Goal: Information Seeking & Learning: Learn about a topic

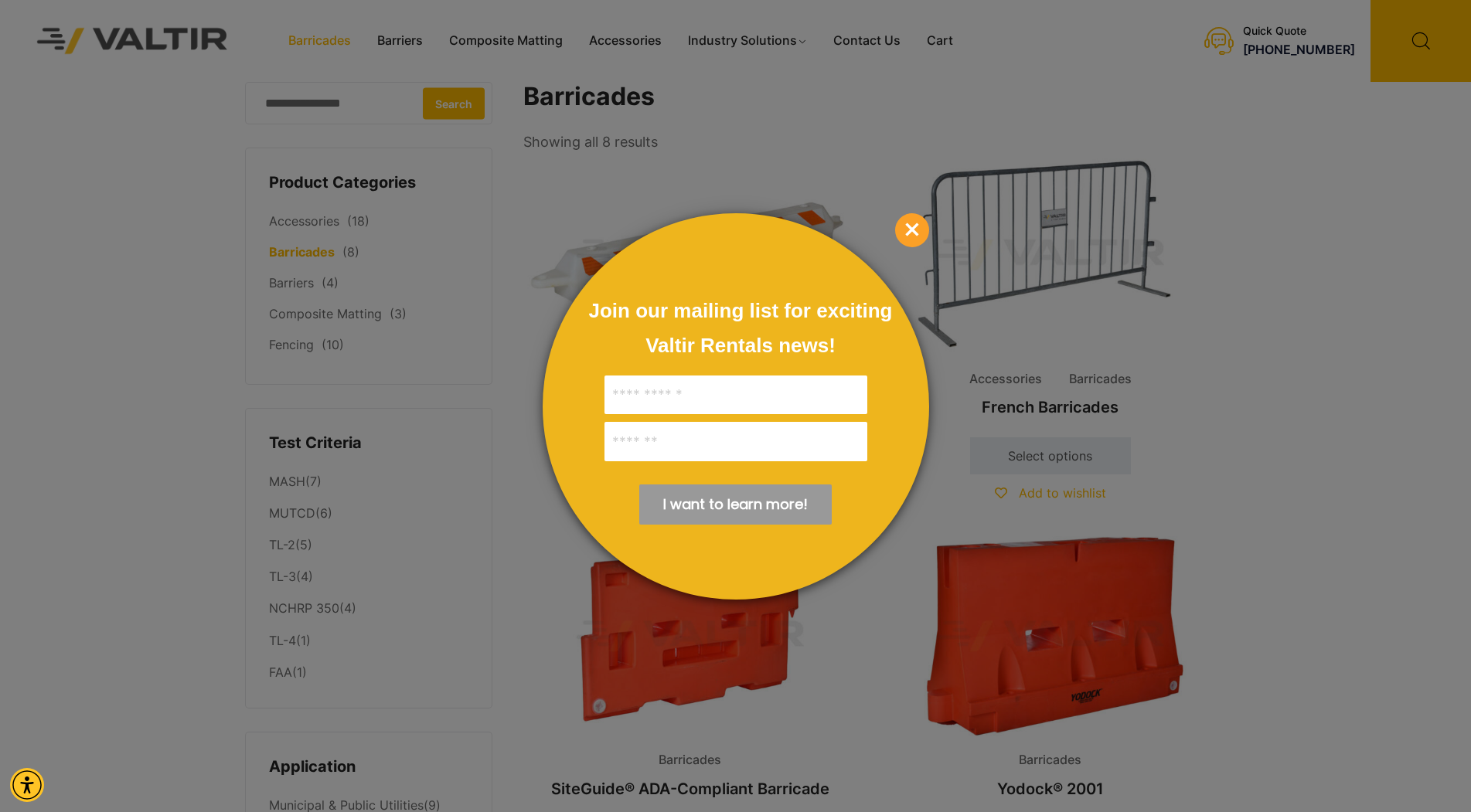
click at [926, 223] on span "×" at bounding box center [912, 230] width 34 height 34
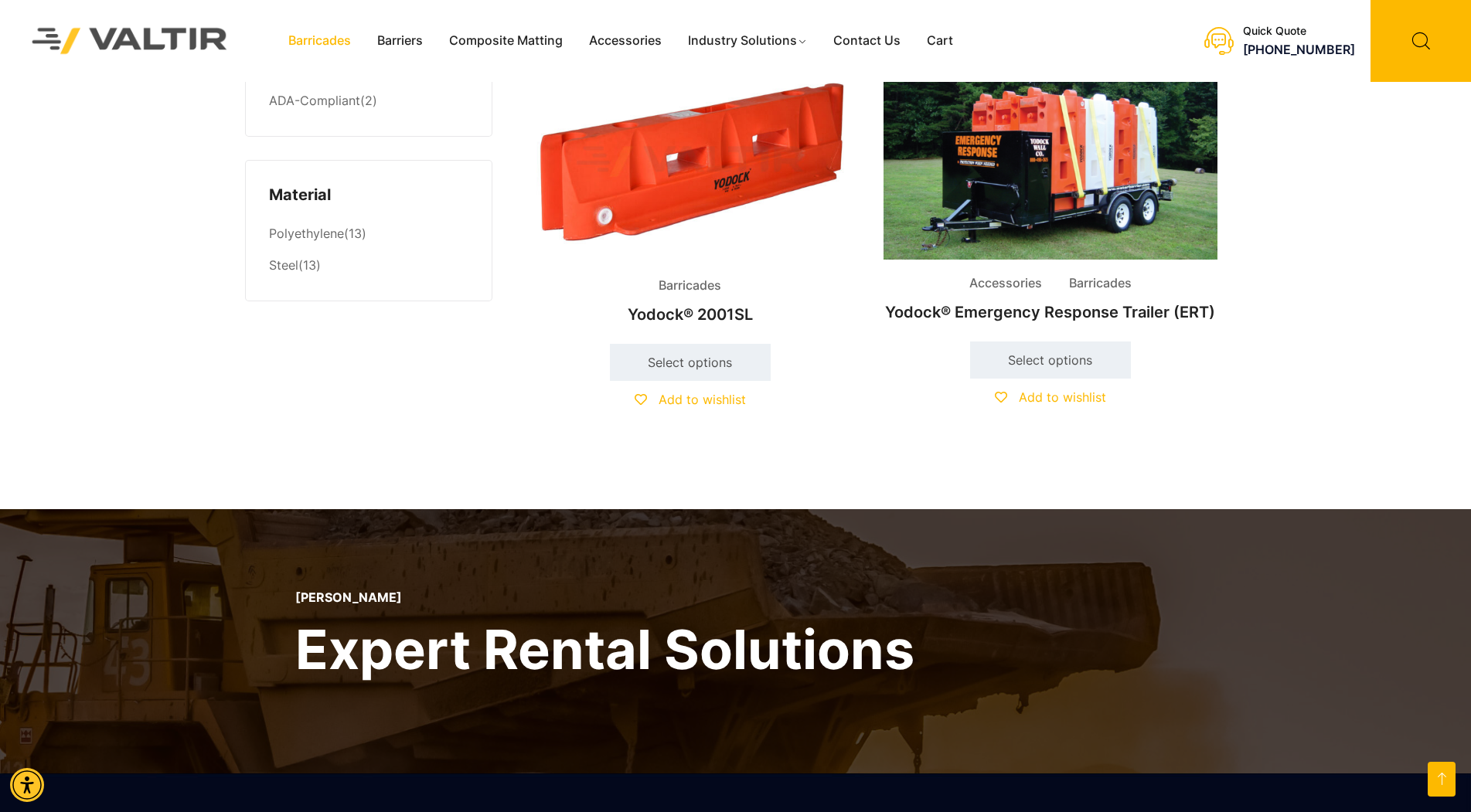
scroll to position [1081, 0]
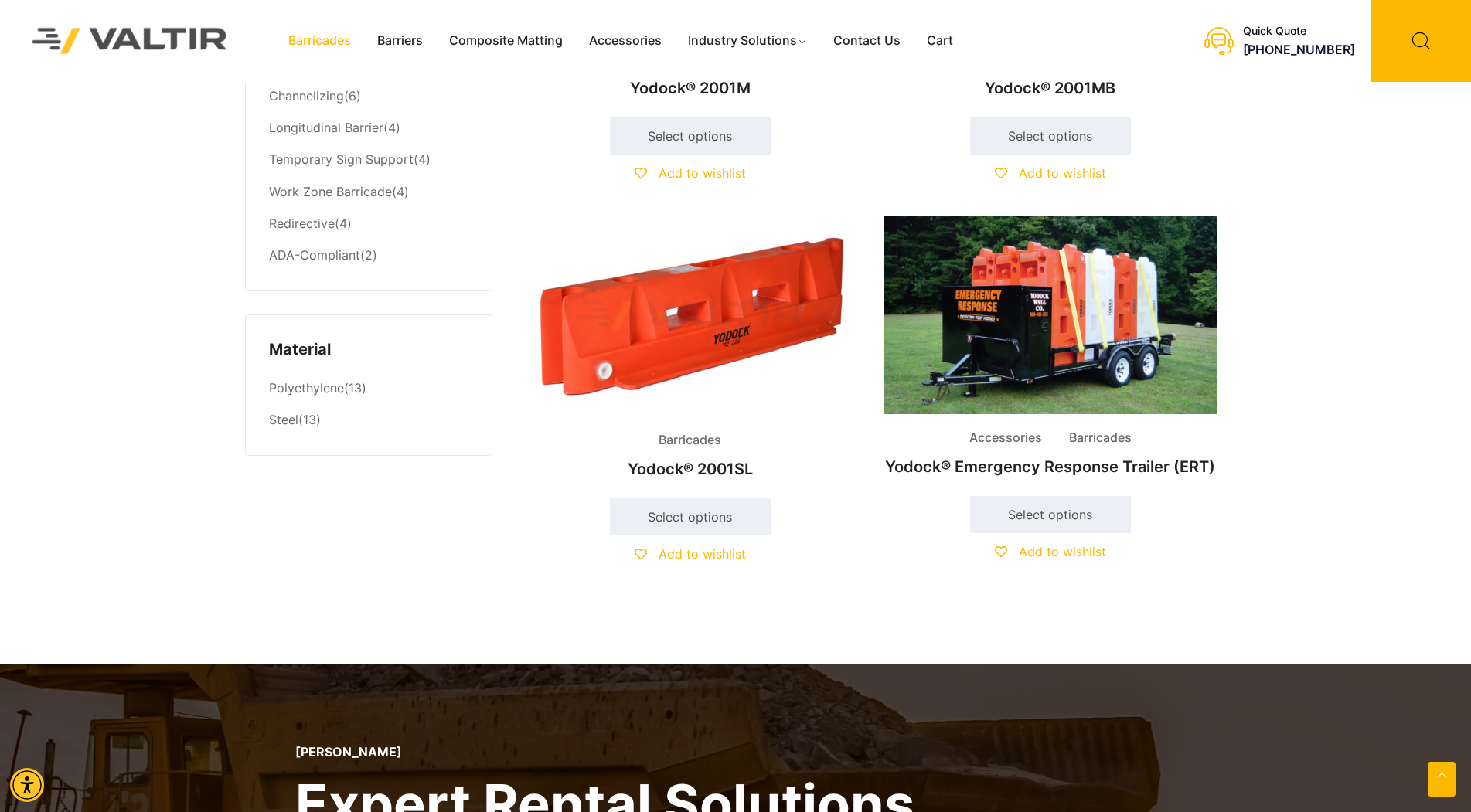
click at [741, 318] on img at bounding box center [690, 316] width 334 height 200
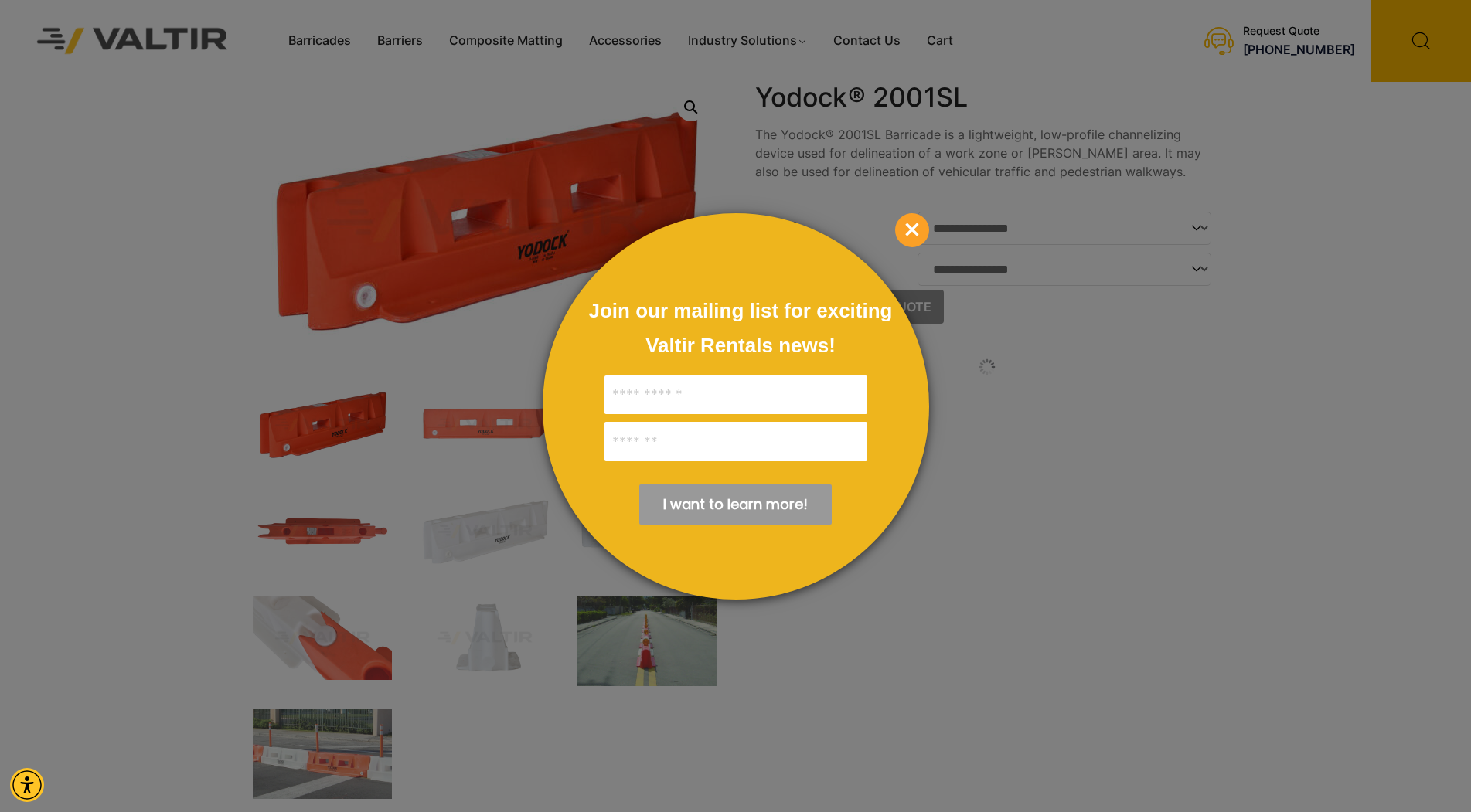
click at [927, 228] on span "×" at bounding box center [912, 230] width 34 height 34
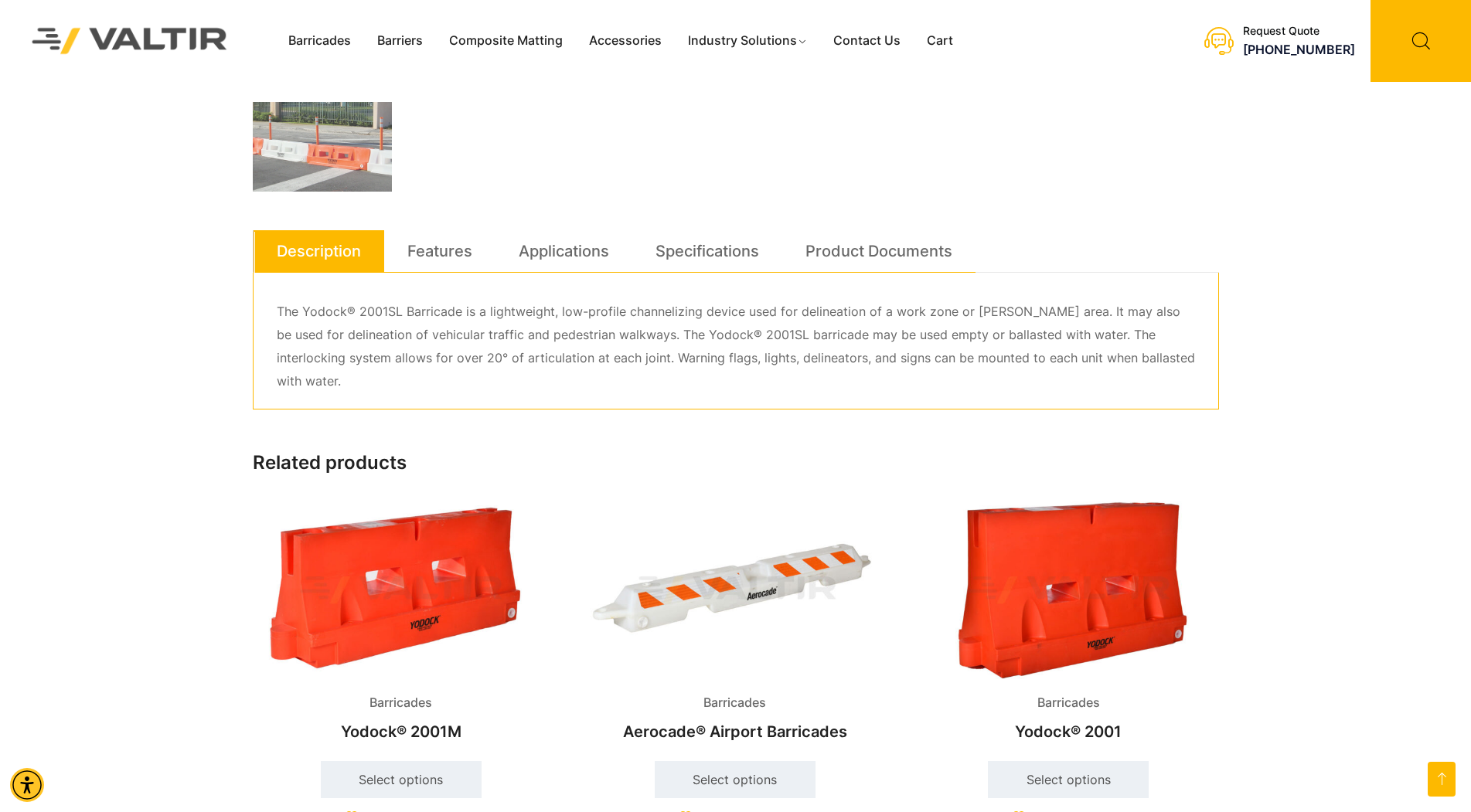
scroll to position [695, 0]
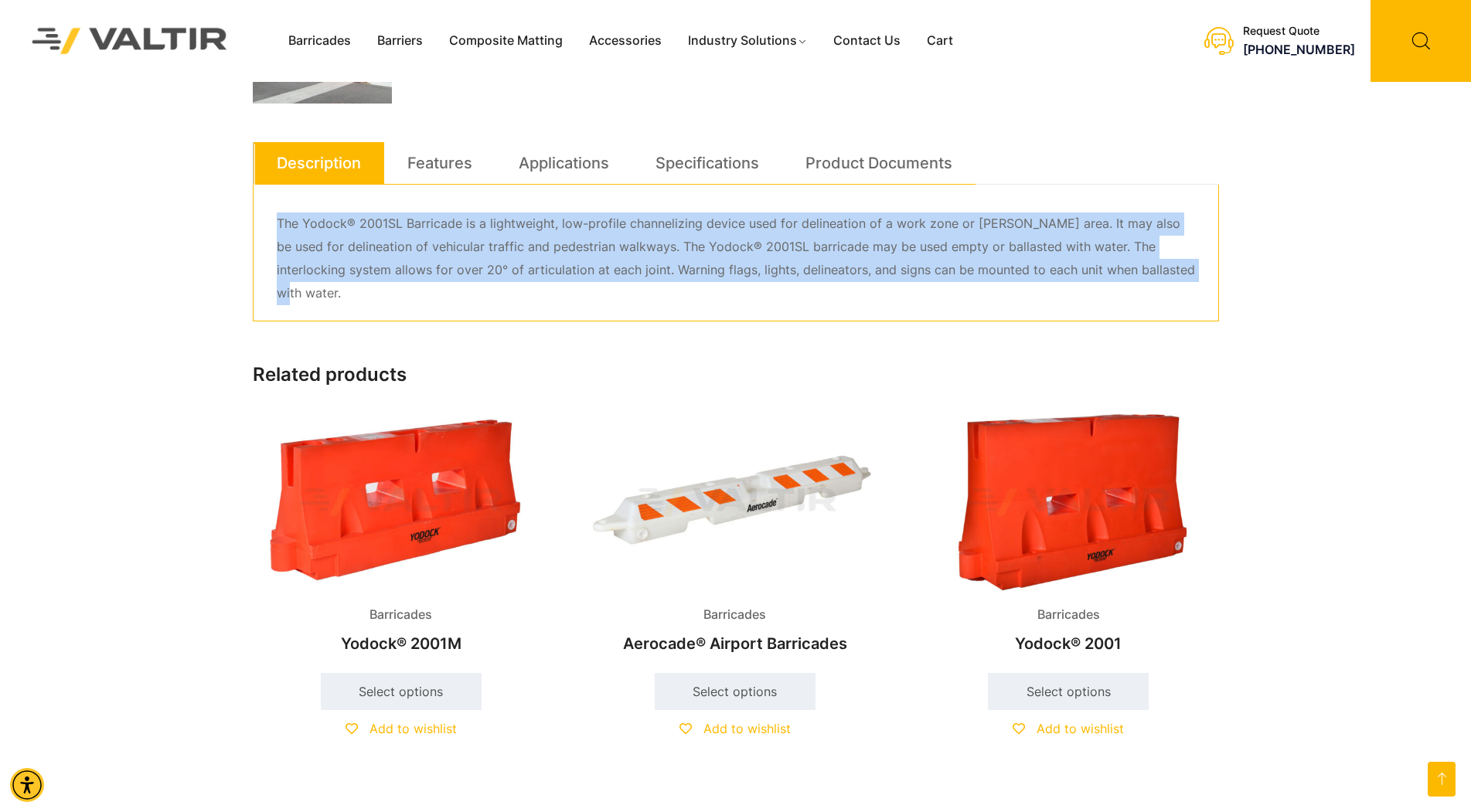
drag, startPoint x: 1162, startPoint y: 278, endPoint x: 273, endPoint y: 229, distance: 890.3
click at [273, 229] on div "The Yodock® 2001SL Barricade is a lightweight, low-profile channelizing device …" at bounding box center [736, 253] width 967 height 137
copy p "The Yodock® 2001SL Barricade is a lightweight, low-profile channelizing device …"
click at [447, 169] on link "Features" at bounding box center [439, 163] width 65 height 42
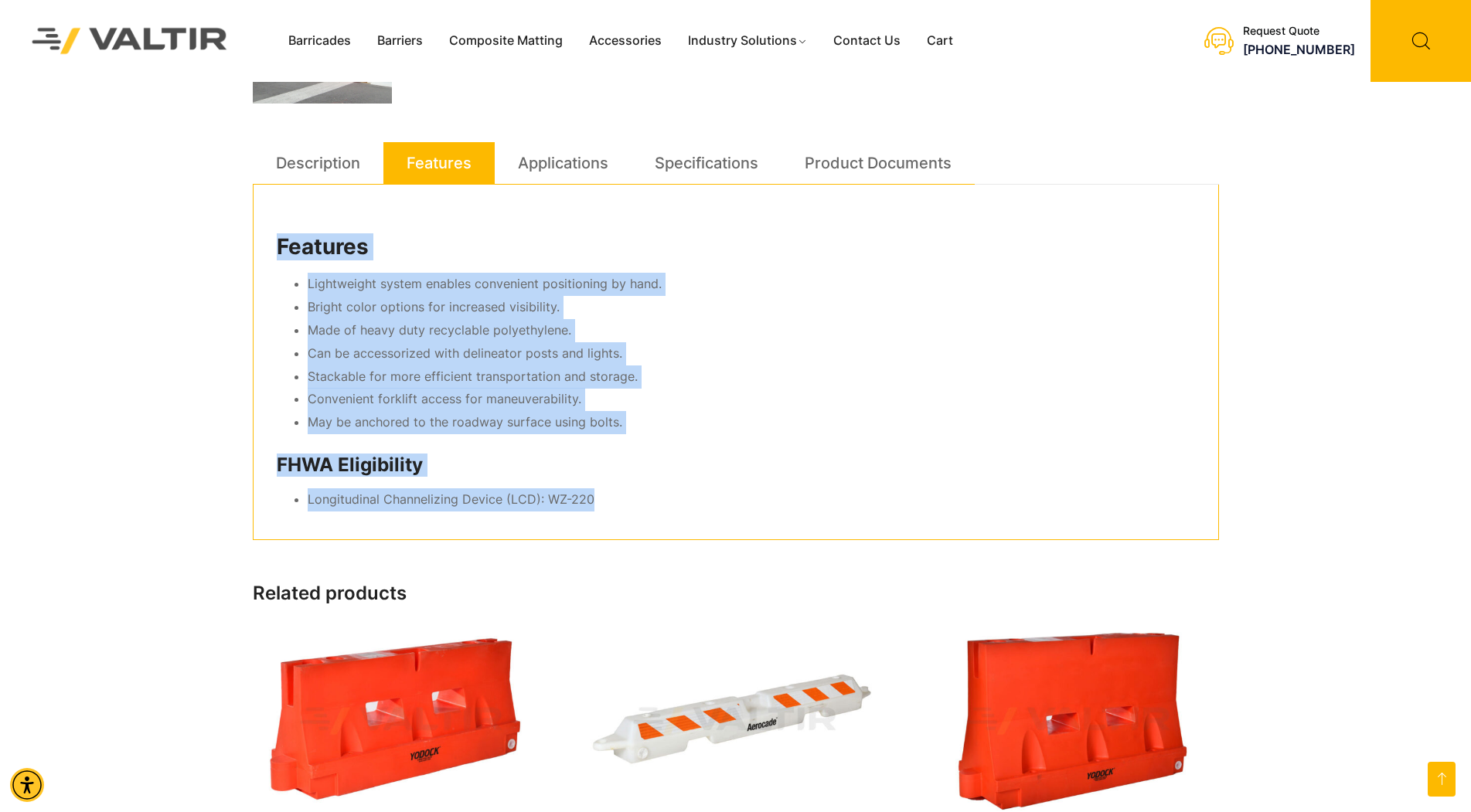
drag, startPoint x: 619, startPoint y: 504, endPoint x: 202, endPoint y: 227, distance: 500.6
click at [202, 227] on div "Barricades Barriers Composite Matting Accessories Industry Solutions Constructi…" at bounding box center [736, 148] width 1471 height 1687
copy div "Features Lightweight system enables convenient positioning by hand. Bright colo…"
click at [791, 416] on li "May be anchored to the roadway surface using bolts." at bounding box center [751, 422] width 887 height 23
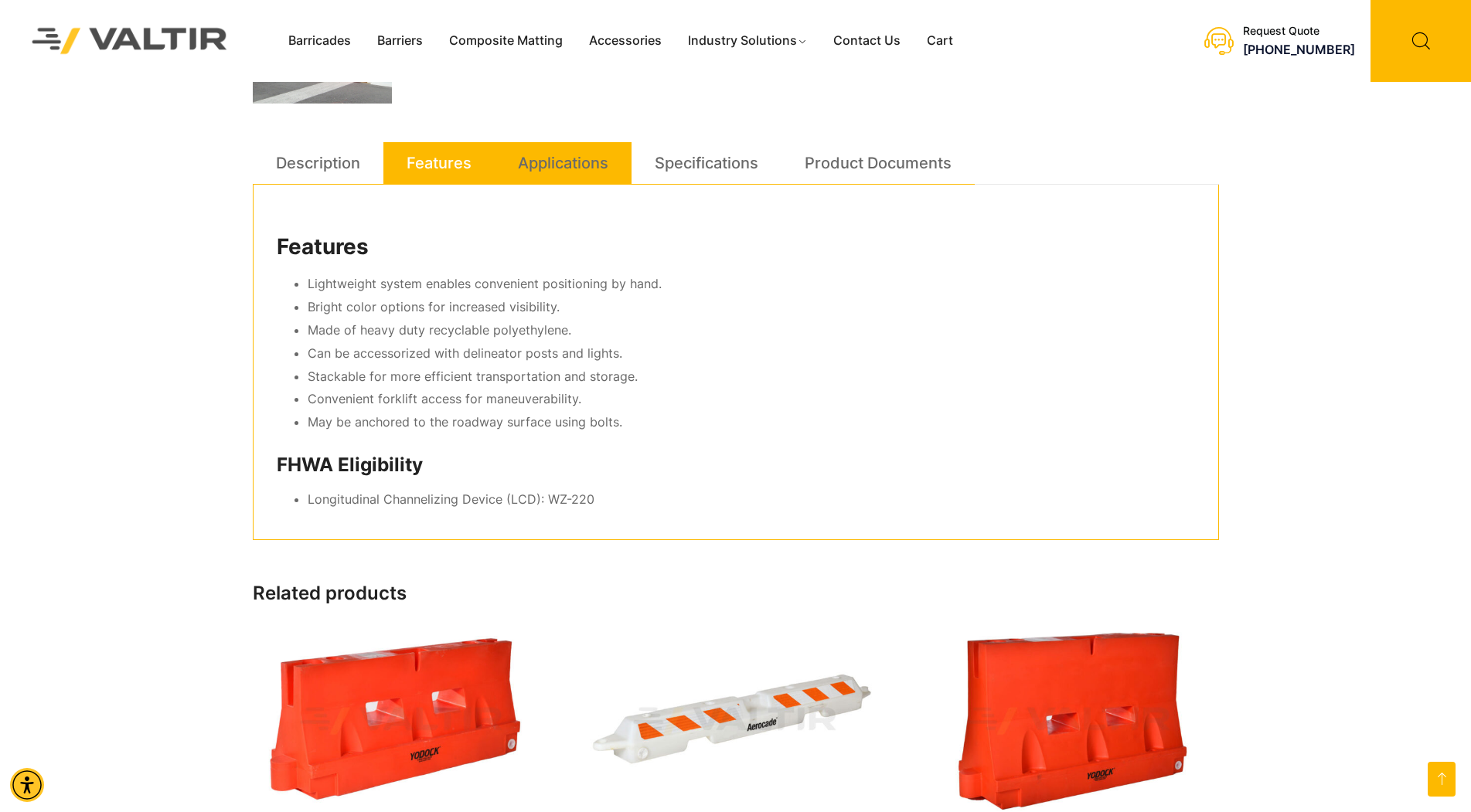
click at [550, 171] on link "Applications" at bounding box center [562, 163] width 91 height 42
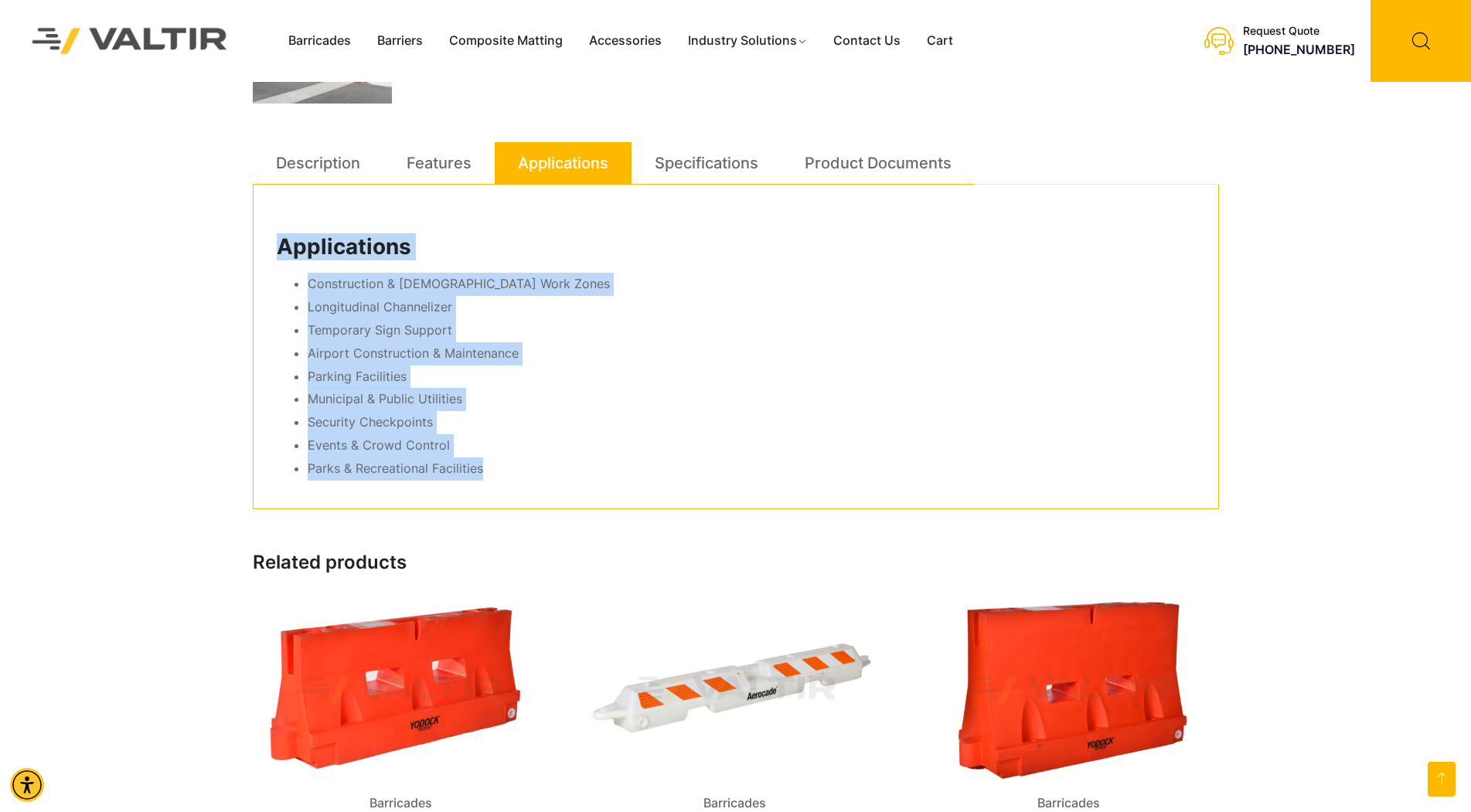
drag, startPoint x: 351, startPoint y: 364, endPoint x: 241, endPoint y: 254, distance: 155.6
click at [241, 254] on div "**********" at bounding box center [736, 173] width 998 height 1574
copy div "Applications Construction & Temporary Work Zones Longitudinal Channelizer Tempo…"
click at [714, 168] on link "Specifications" at bounding box center [706, 163] width 104 height 42
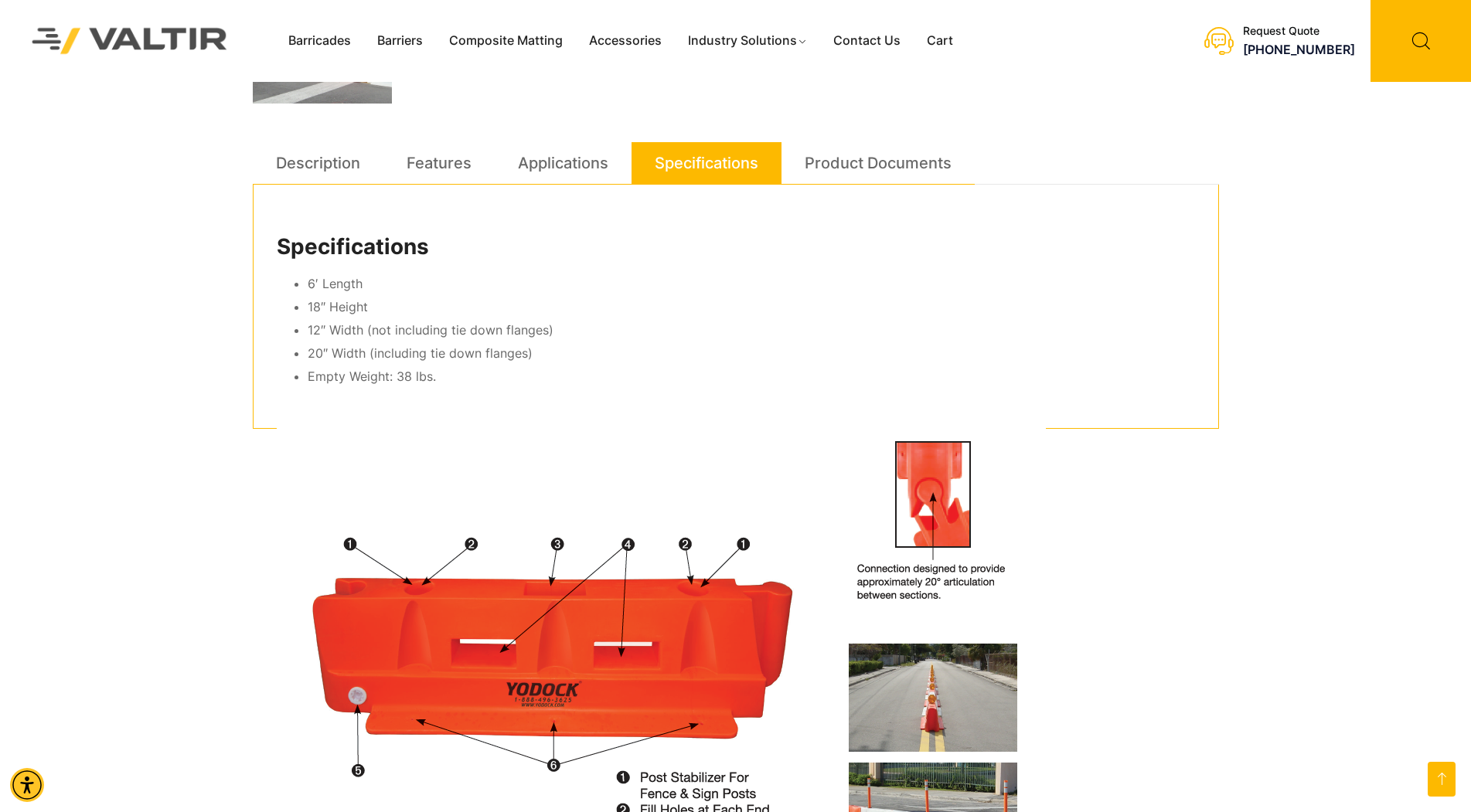
drag, startPoint x: 476, startPoint y: 393, endPoint x: 506, endPoint y: 392, distance: 30.0
click at [476, 393] on div "Specifications 6′ Length 18″ Height 12″ Width (not including tie down flanges) …" at bounding box center [736, 306] width 967 height 244
click at [926, 166] on link "Product Documents" at bounding box center [878, 163] width 147 height 42
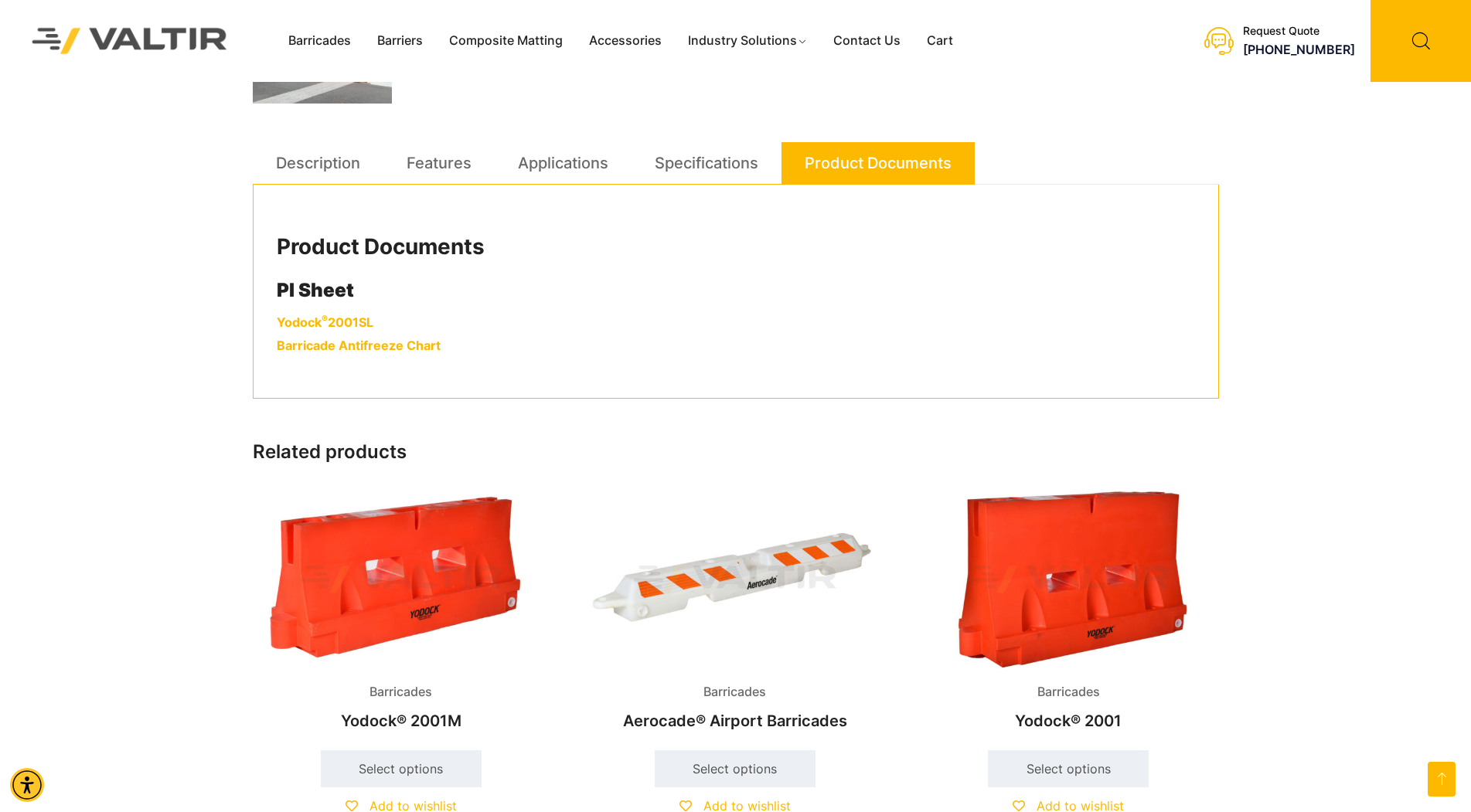
click at [560, 353] on p "Yodock ® 2001SL Barricade Antifreeze Chart" at bounding box center [736, 335] width 918 height 47
click at [400, 341] on link "Barricade Antifreeze Chart" at bounding box center [358, 345] width 164 height 16
click at [360, 325] on link "Yodock ® 2001SL" at bounding box center [325, 322] width 96 height 16
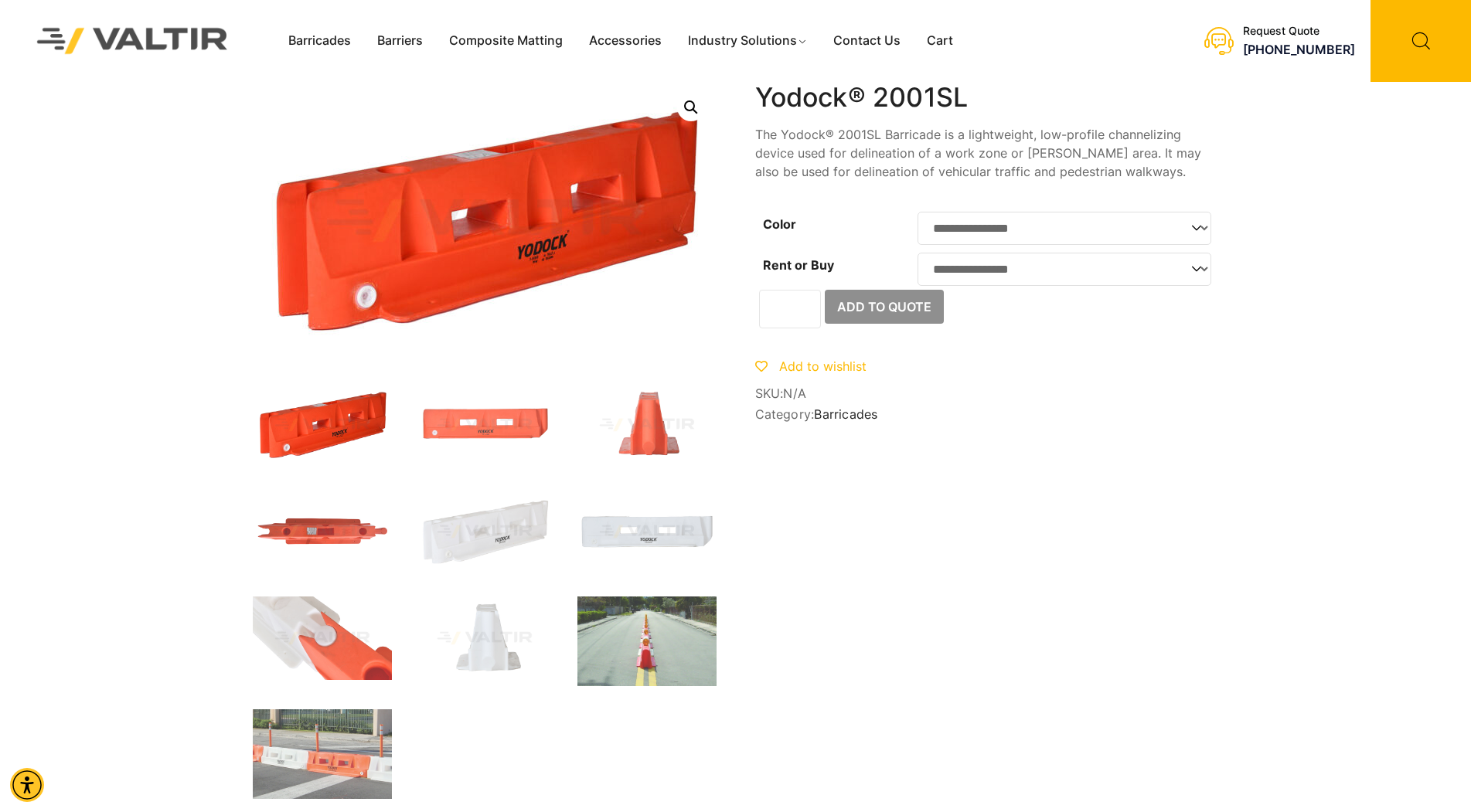
click at [319, 421] on img at bounding box center [322, 425] width 139 height 83
click at [305, 405] on img at bounding box center [322, 425] width 139 height 83
click at [464, 437] on img at bounding box center [485, 425] width 139 height 83
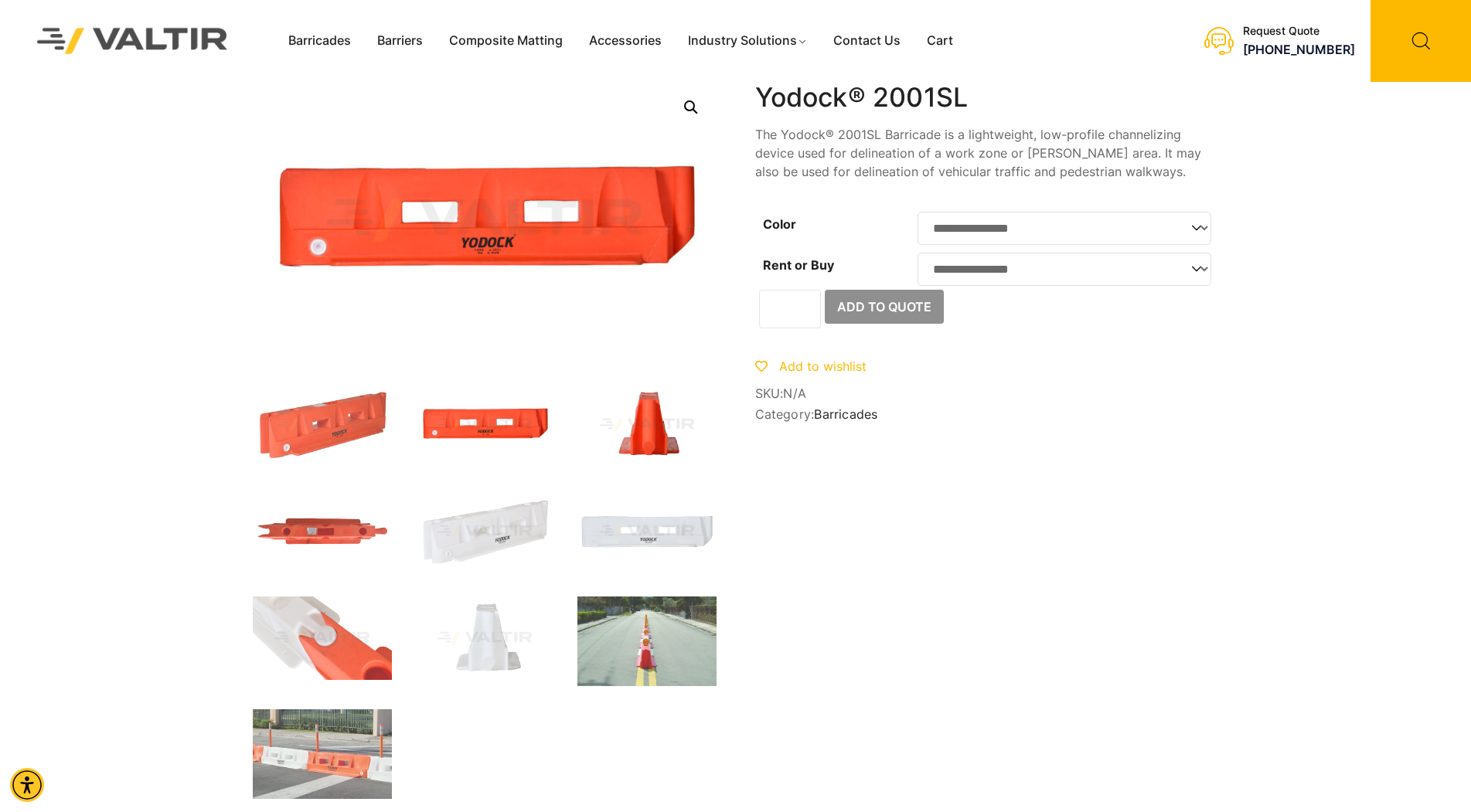
click at [616, 439] on img at bounding box center [647, 425] width 139 height 83
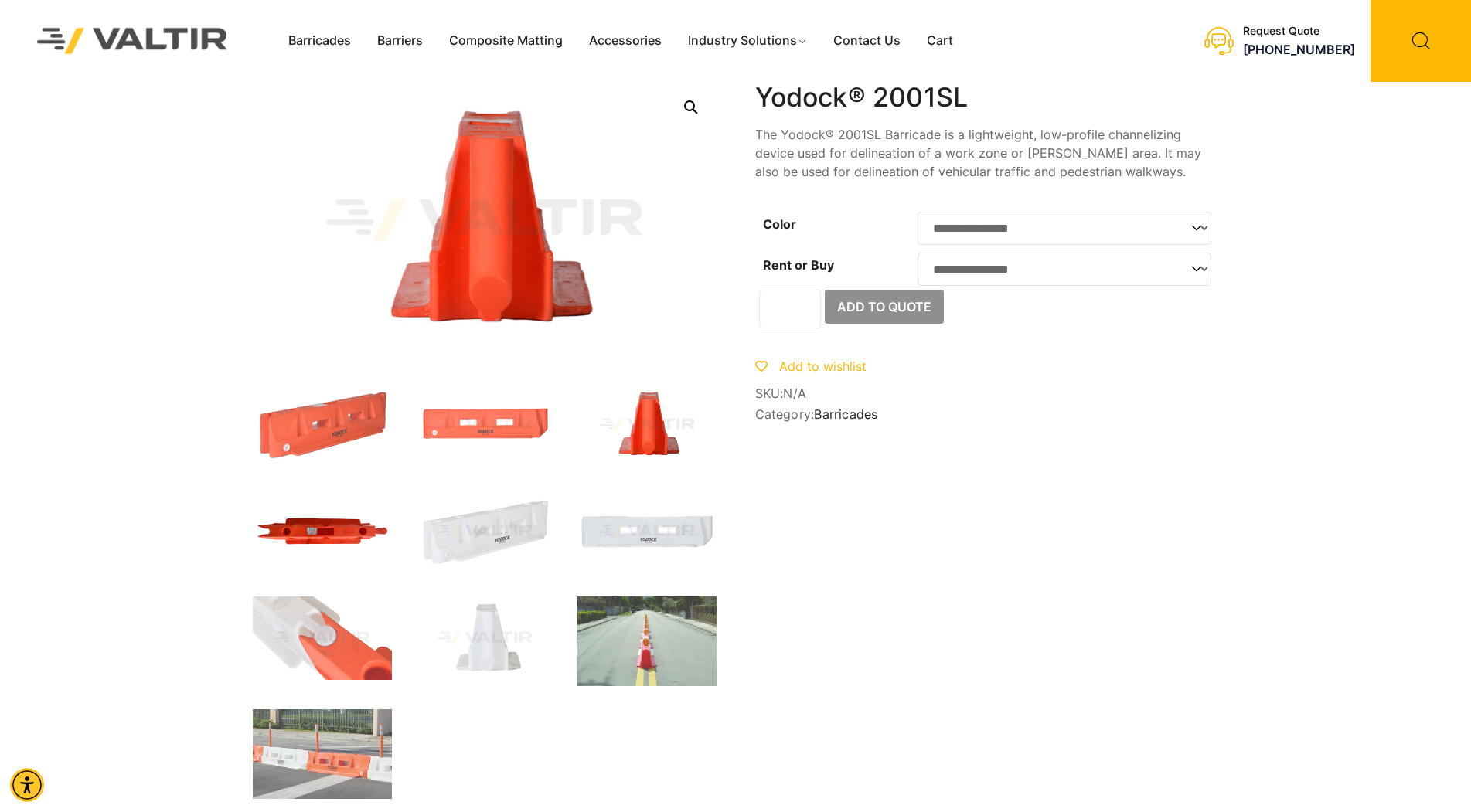
click at [346, 538] on img at bounding box center [322, 531] width 139 height 83
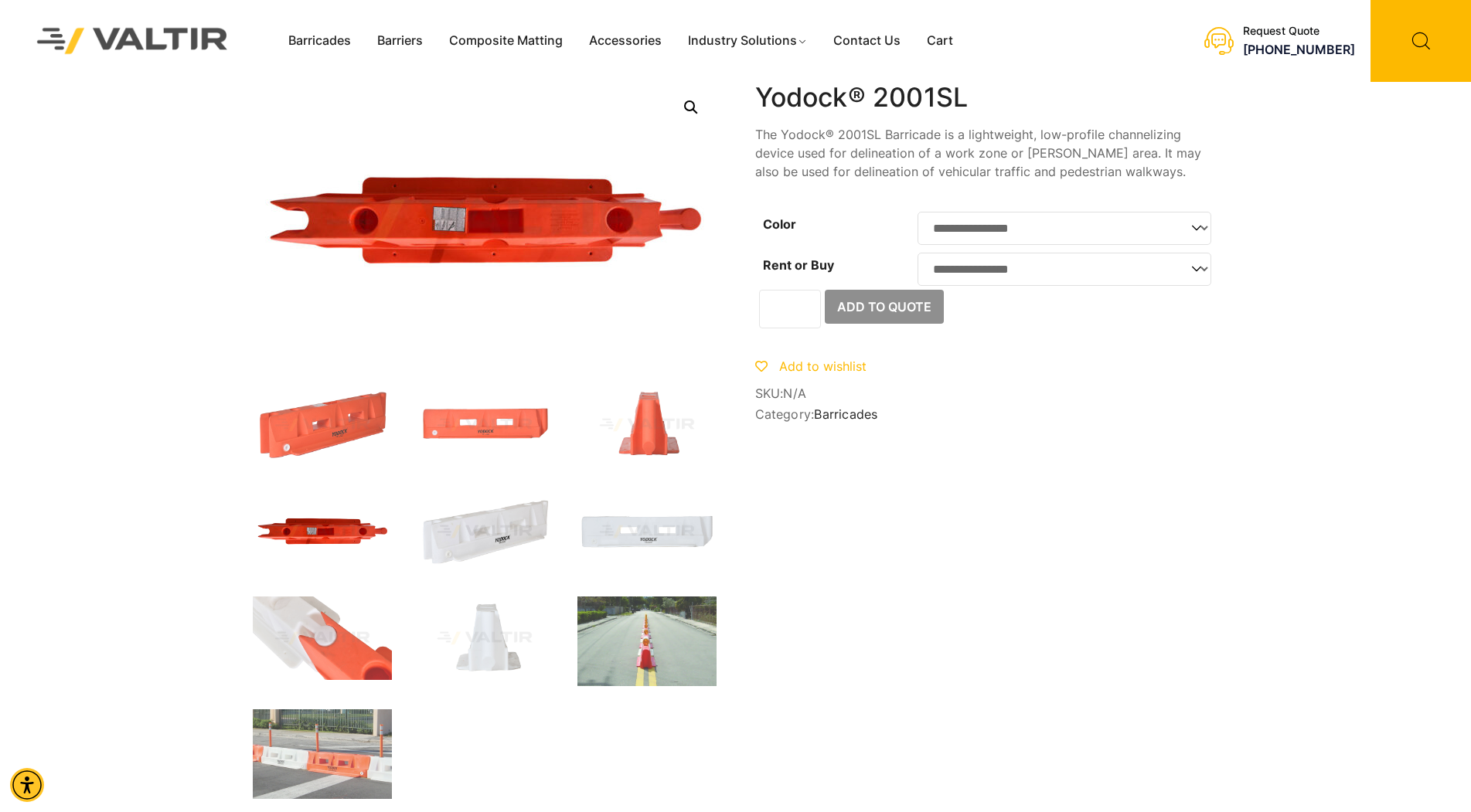
click at [430, 541] on img at bounding box center [485, 531] width 139 height 83
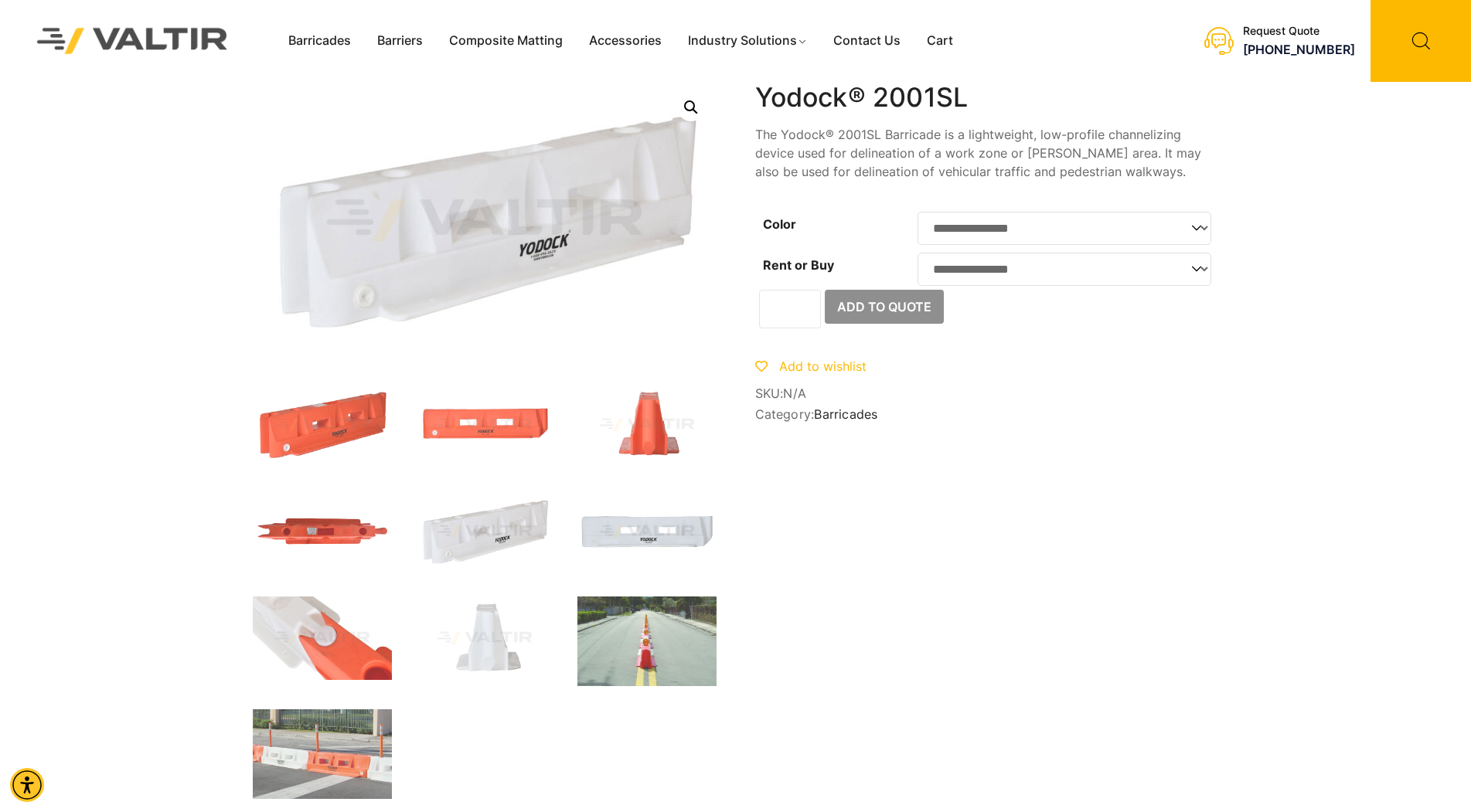
click at [619, 541] on img at bounding box center [647, 531] width 139 height 83
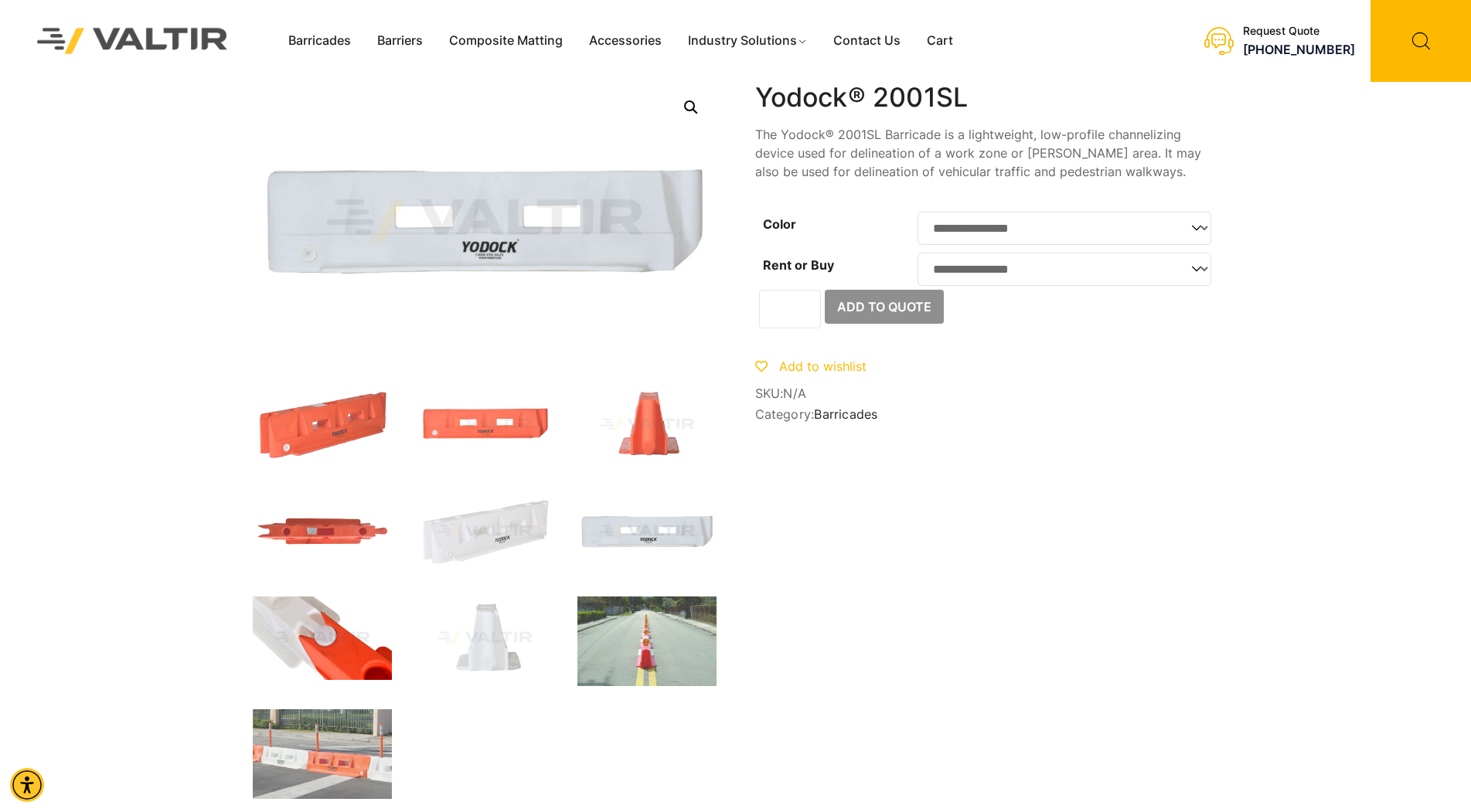
click at [270, 657] on img at bounding box center [322, 638] width 139 height 83
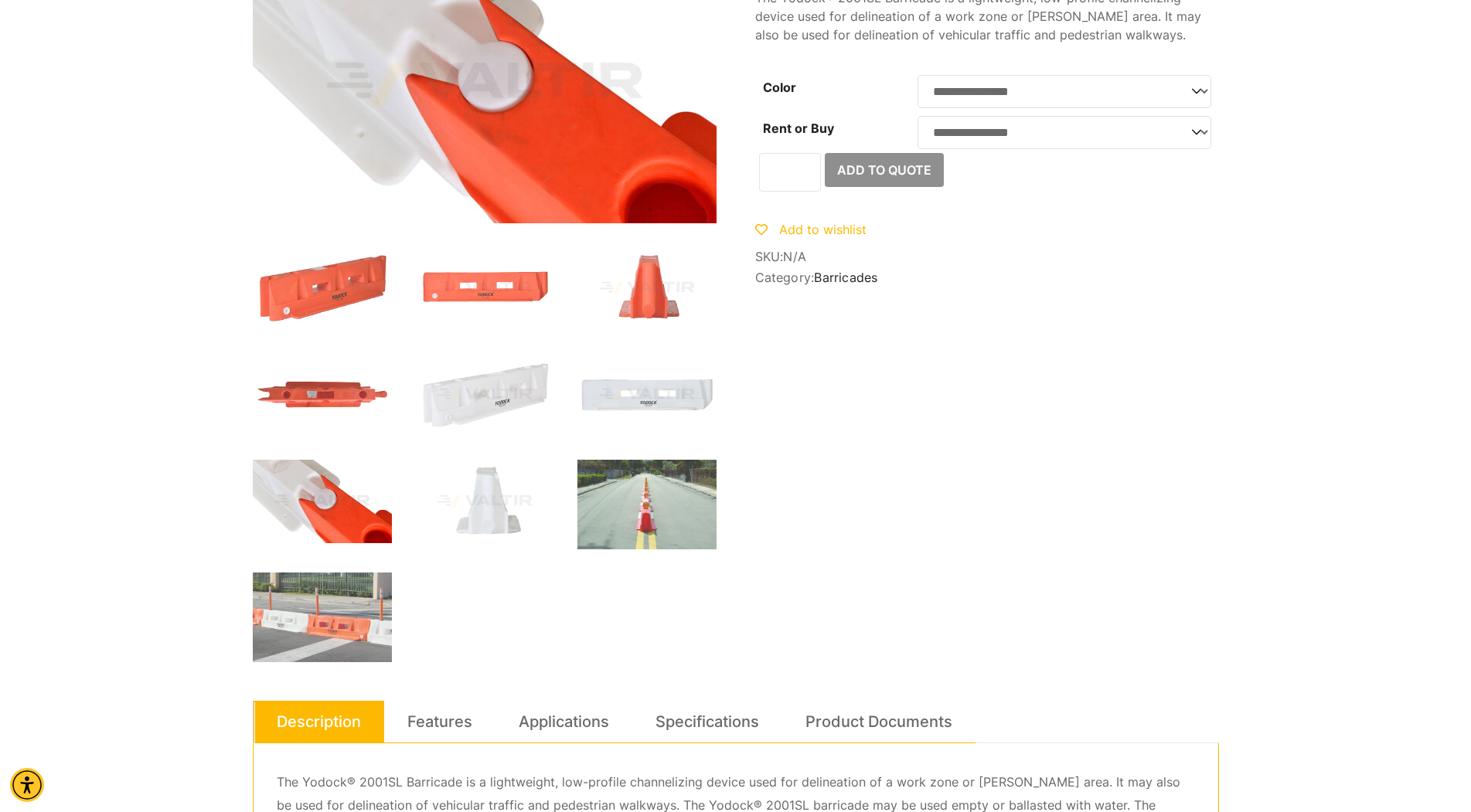
scroll to position [232, 0]
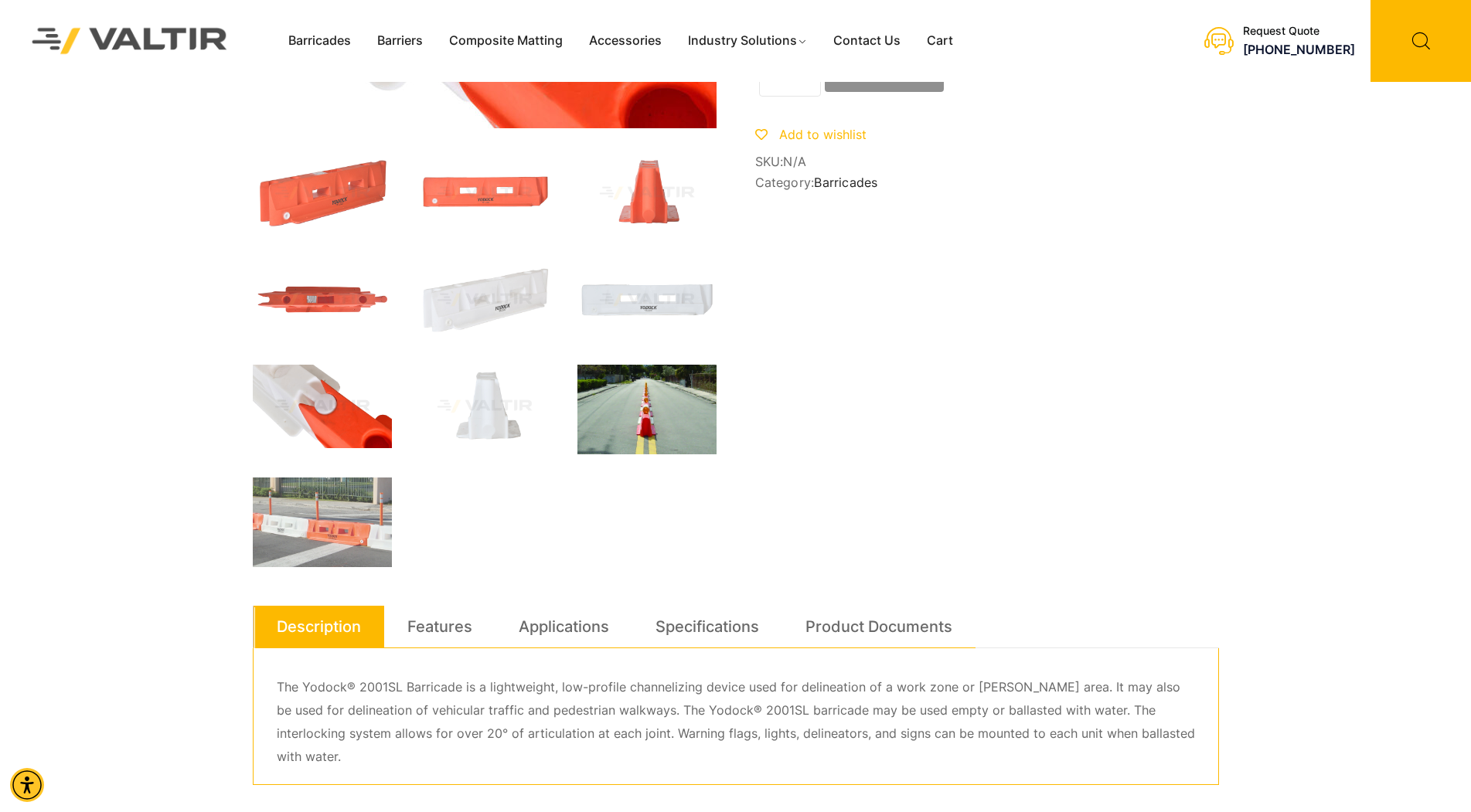
click at [643, 411] on img at bounding box center [647, 410] width 139 height 90
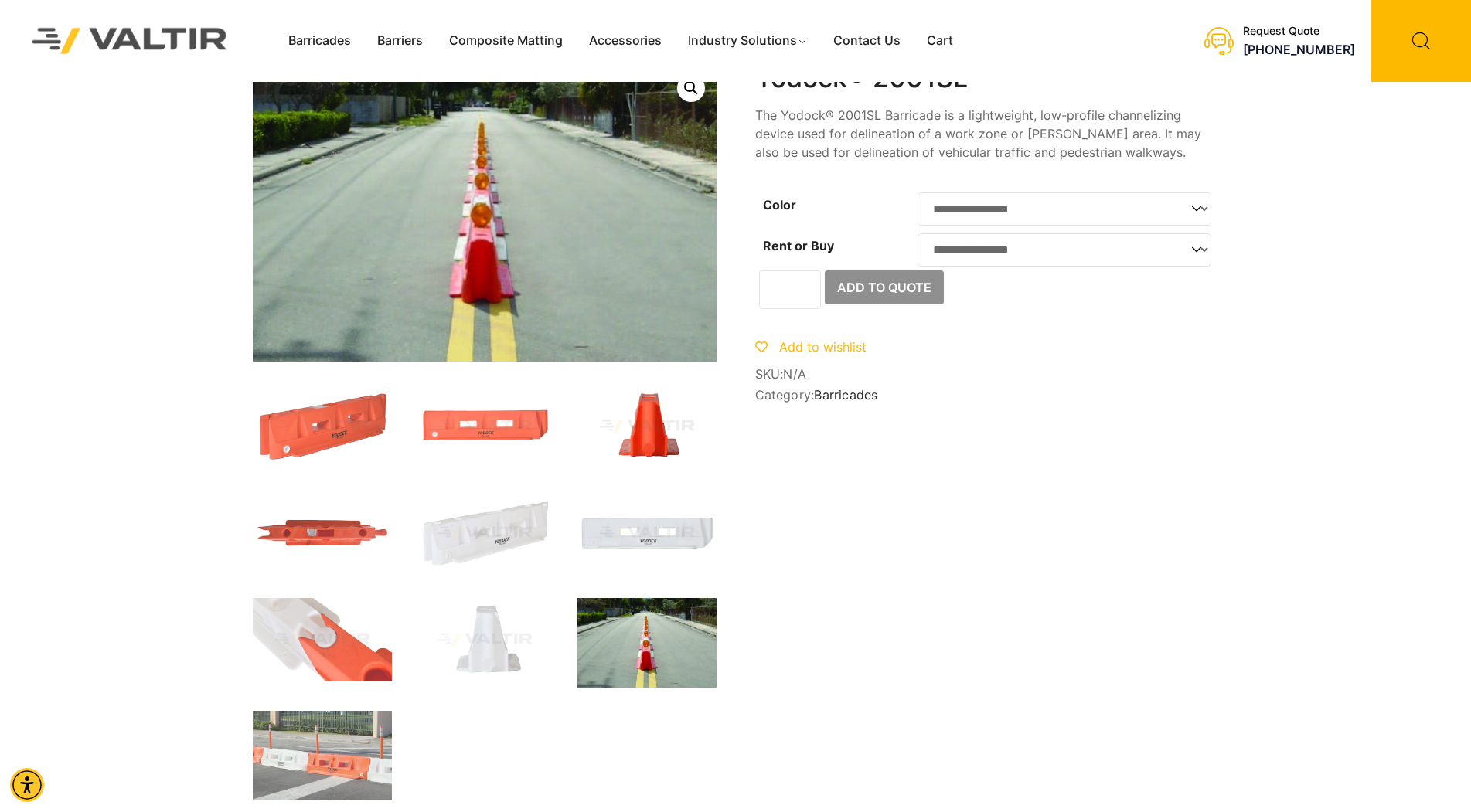
scroll to position [0, 0]
